Goal: Task Accomplishment & Management: Use online tool/utility

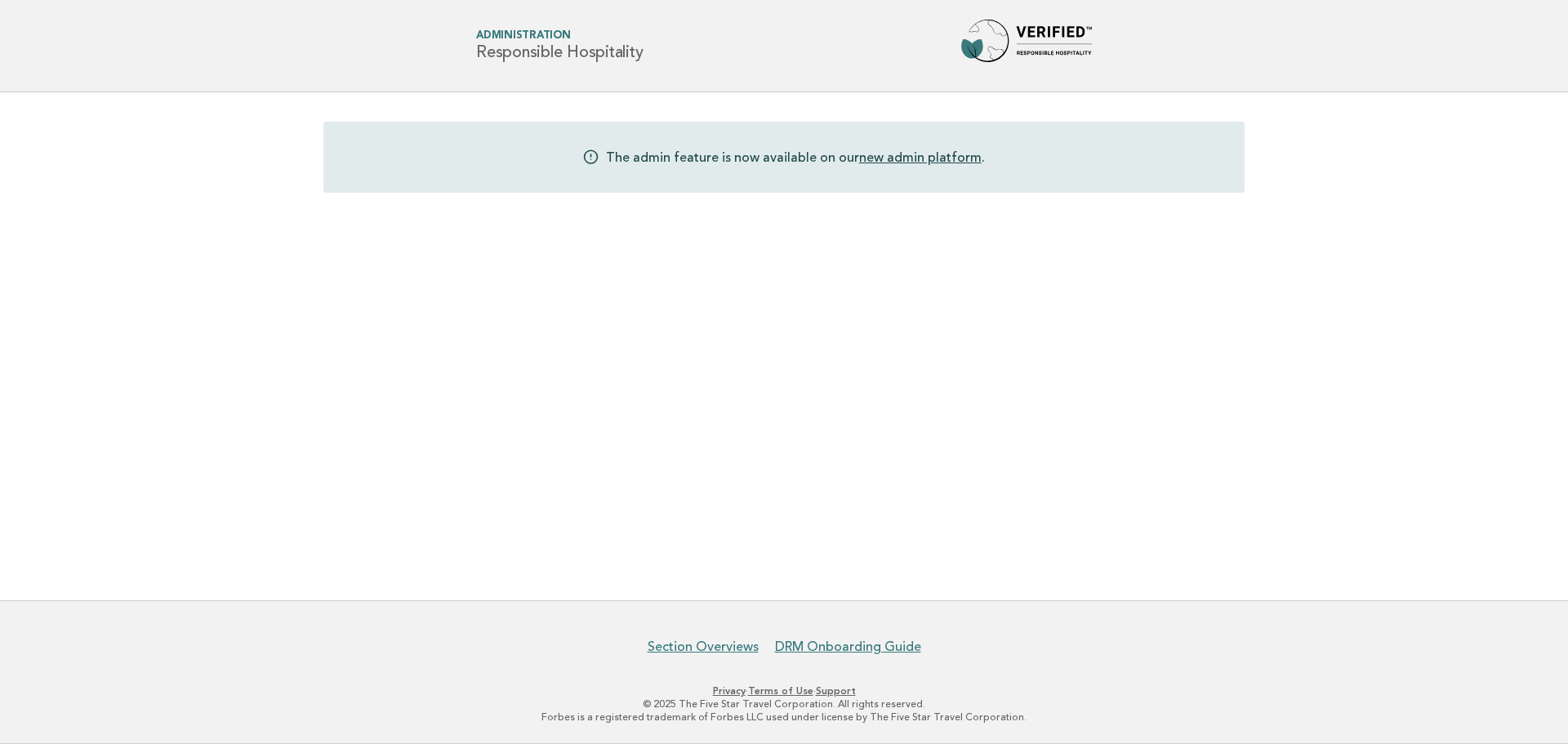
click at [1046, 48] on img at bounding box center [1027, 46] width 131 height 53
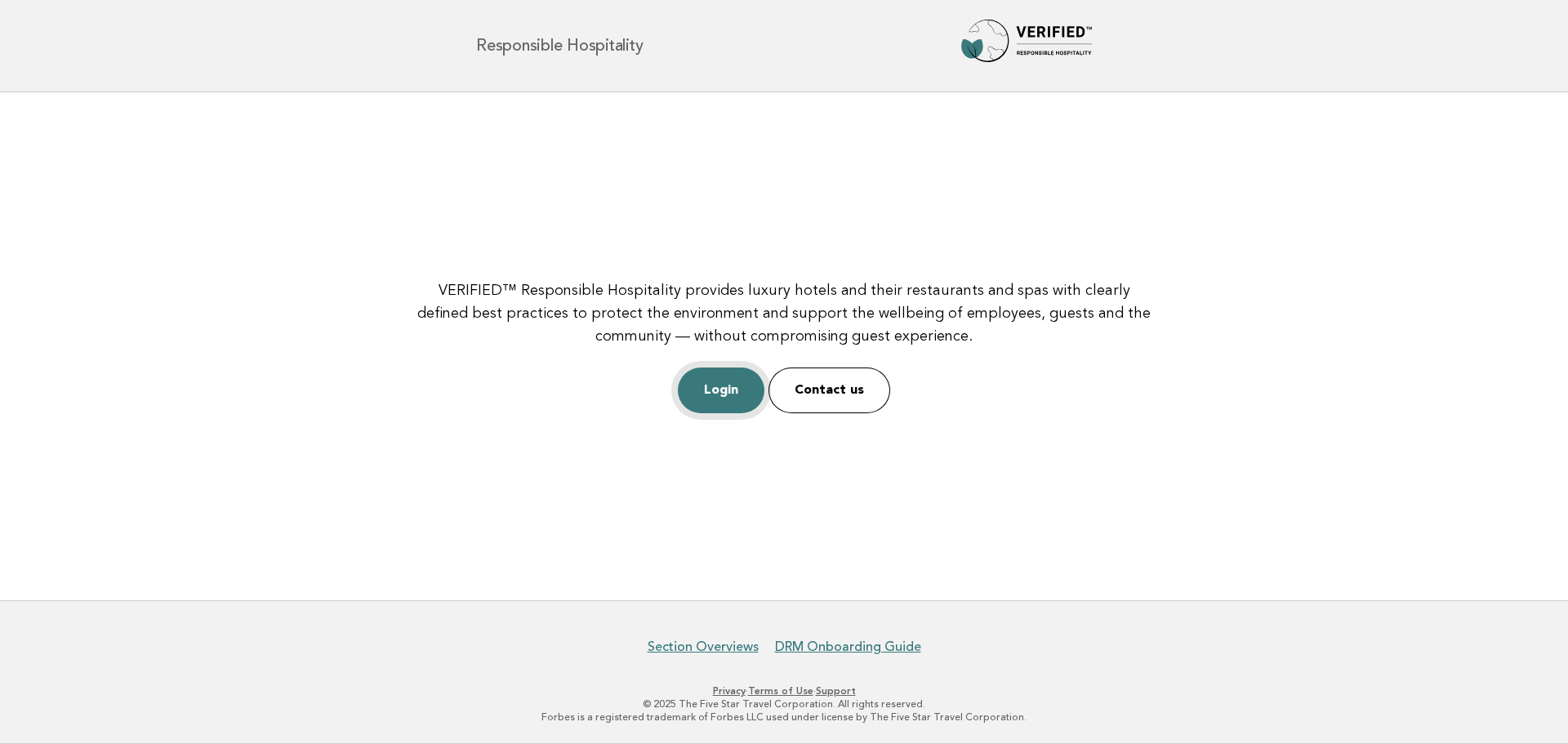
click at [691, 374] on link "Login" at bounding box center [721, 390] width 87 height 46
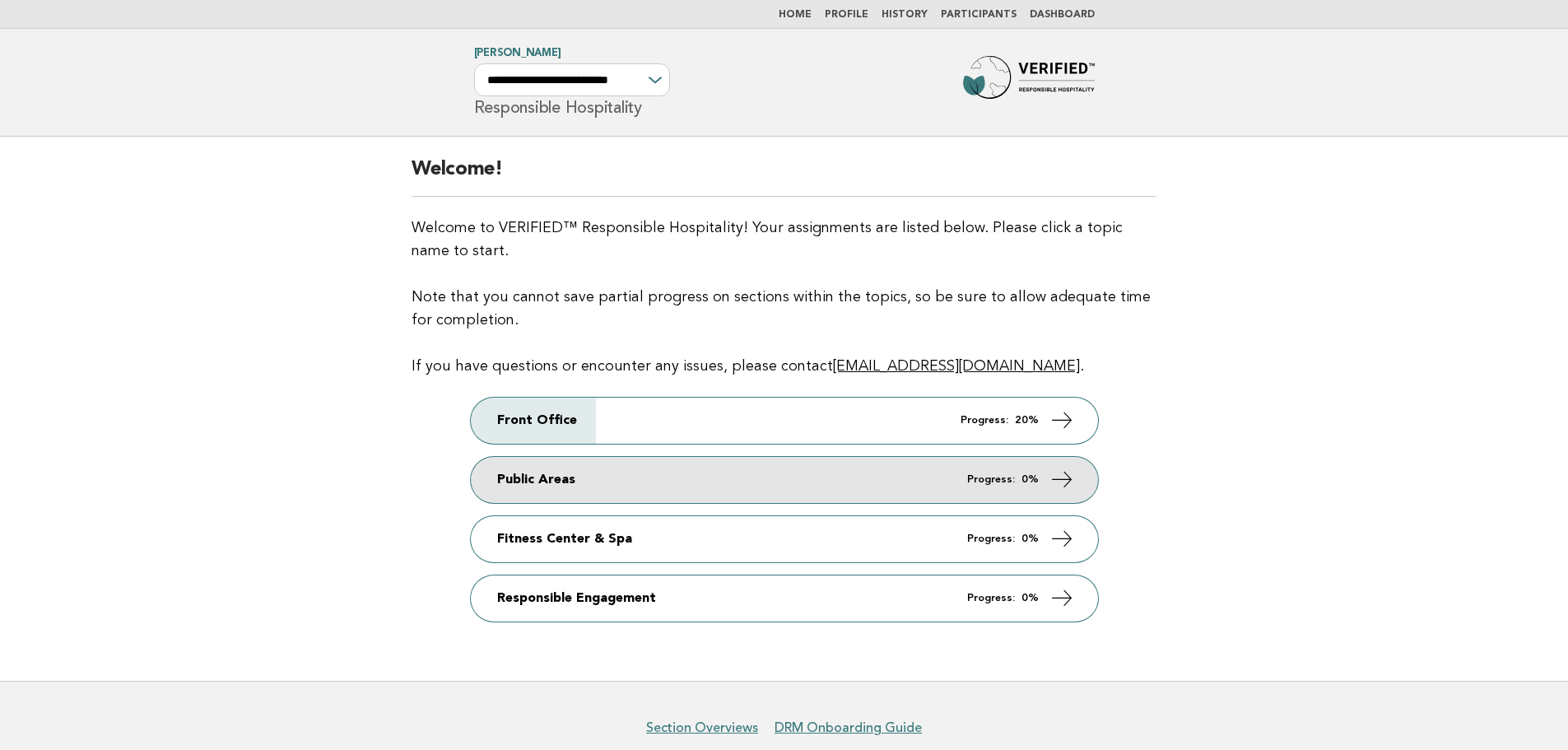
click at [712, 481] on link "Public Areas Progress: 0%" at bounding box center [784, 479] width 627 height 46
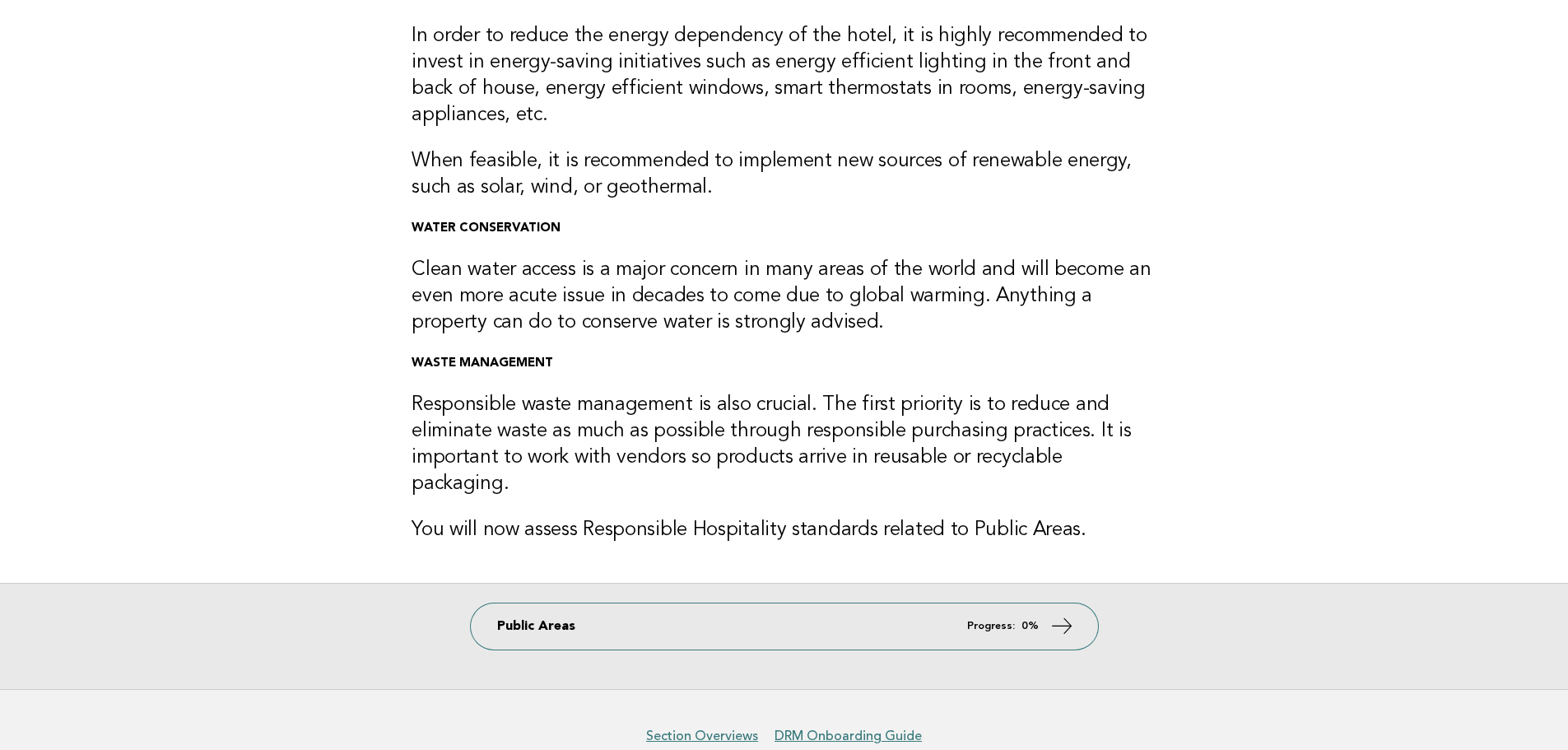
scroll to position [247, 0]
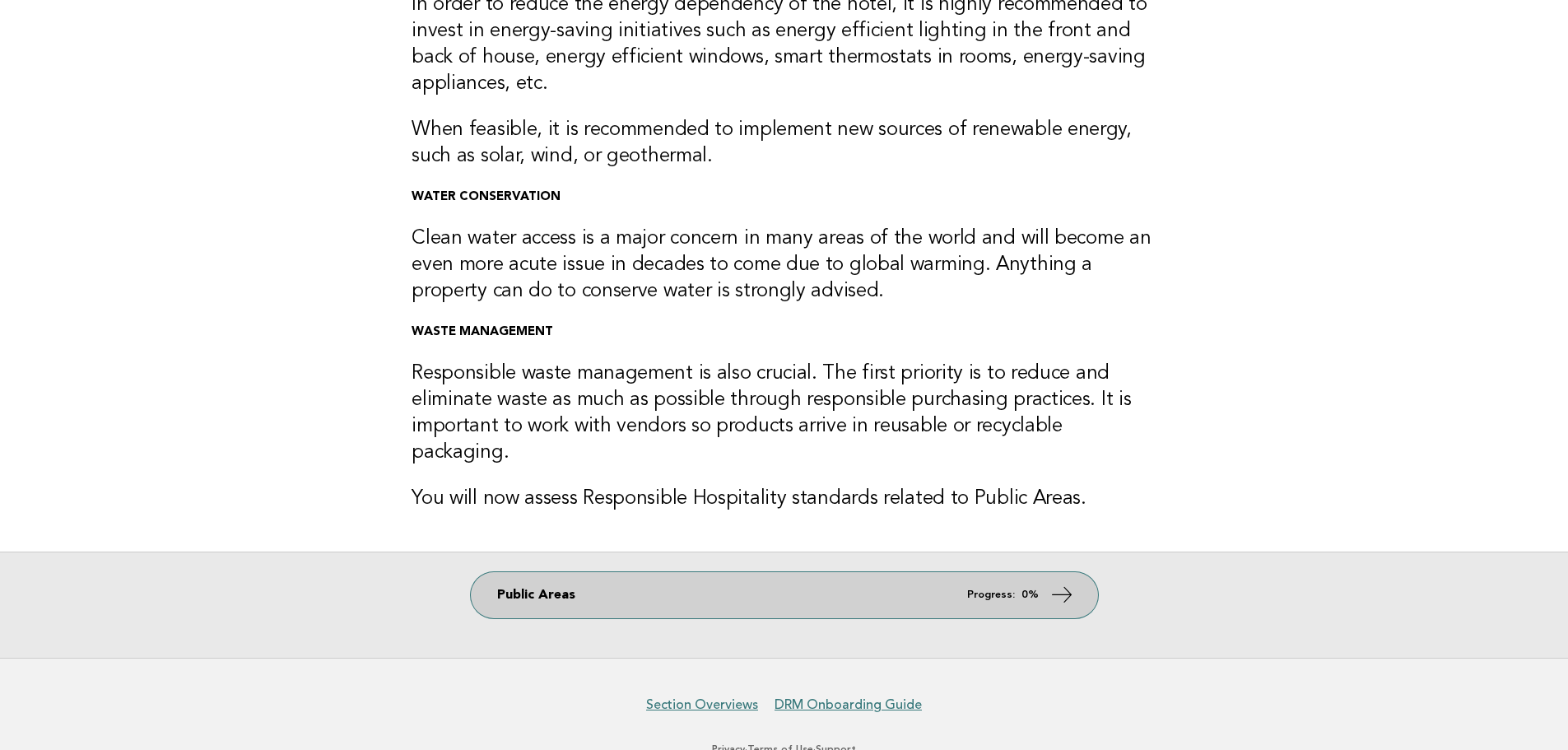
click at [825, 582] on link "Public Areas Progress: 0%" at bounding box center [784, 595] width 627 height 46
